Goal: Task Accomplishment & Management: Manage account settings

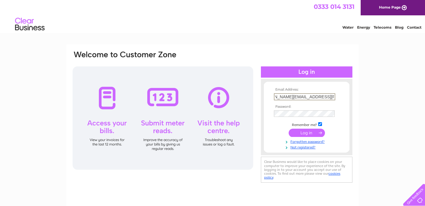
click at [310, 131] on input "submit" at bounding box center [307, 133] width 36 height 8
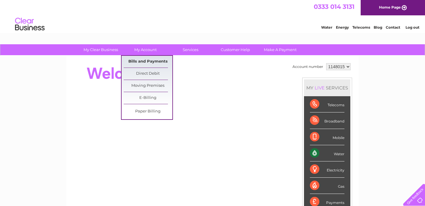
click at [149, 60] on link "Bills and Payments" at bounding box center [148, 62] width 49 height 12
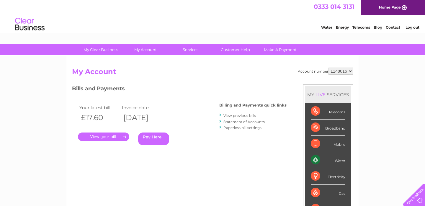
click at [111, 136] on link "." at bounding box center [103, 137] width 51 height 9
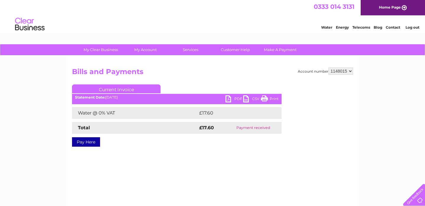
click at [238, 100] on link "PDF" at bounding box center [234, 99] width 18 height 9
